Goal: Check status

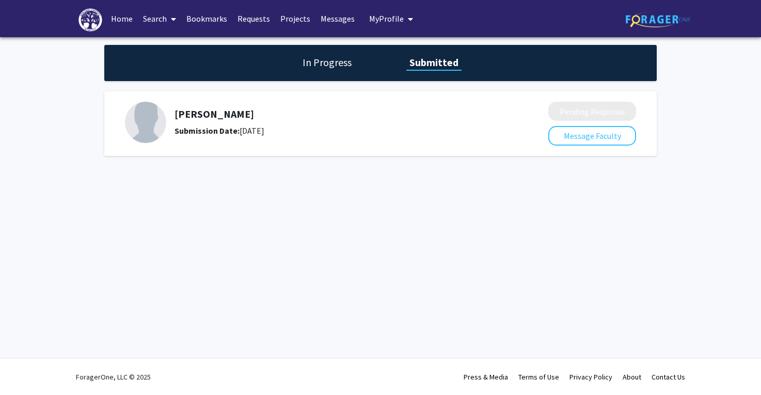
click at [312, 118] on h5 "[PERSON_NAME]" at bounding box center [333, 114] width 319 height 12
click at [358, 67] on div "In Progress Submitted" at bounding box center [380, 63] width 552 height 36
click at [333, 64] on h1 "In Progress" at bounding box center [326, 62] width 55 height 14
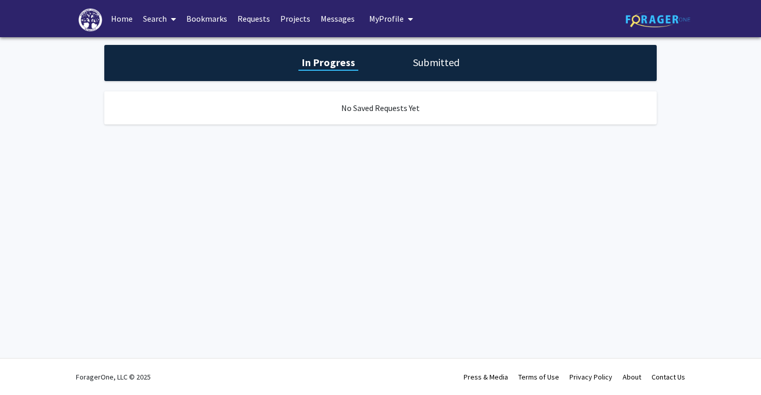
click at [397, 66] on div "In Progress Submitted" at bounding box center [380, 63] width 552 height 36
click at [412, 66] on h1 "Submitted" at bounding box center [436, 62] width 53 height 14
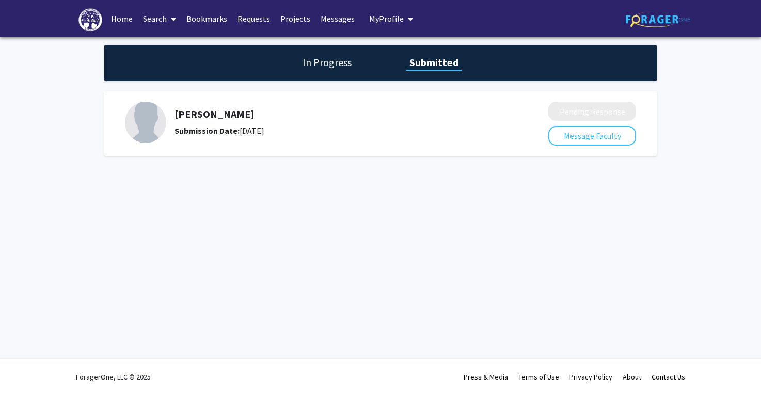
click at [232, 114] on h5 "[PERSON_NAME]" at bounding box center [333, 114] width 319 height 12
drag, startPoint x: 238, startPoint y: 136, endPoint x: 317, endPoint y: 128, distance: 78.9
click at [318, 128] on div "Submission Date: [DATE]" at bounding box center [333, 130] width 319 height 12
